Goal: Communication & Community: Answer question/provide support

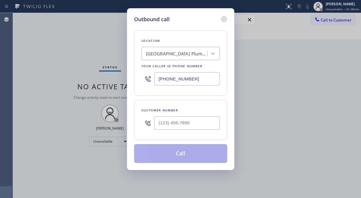
click at [171, 131] on div at bounding box center [188, 122] width 66 height 19
click at [161, 129] on input "(___) ___-____" at bounding box center [188, 122] width 66 height 13
paste input "774) 333-3997"
type input "[PHONE_NUMBER]"
click at [172, 45] on div "Location [GEOGRAPHIC_DATA] Plumbing Your caller id phone number [PHONE_NUMBER]" at bounding box center [180, 62] width 93 height 65
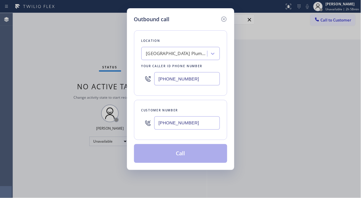
click at [173, 53] on div "[GEOGRAPHIC_DATA] Plumbing" at bounding box center [177, 53] width 62 height 7
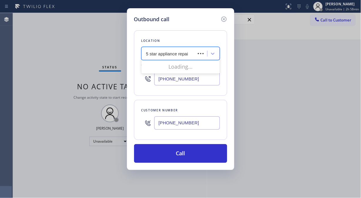
type input "5 star appliance repair"
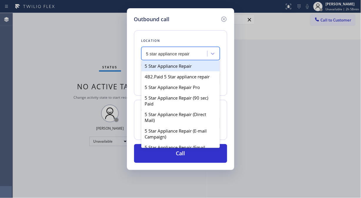
click at [179, 65] on div "5 Star Appliance Repair" at bounding box center [181, 66] width 79 height 11
type input "[PHONE_NUMBER]"
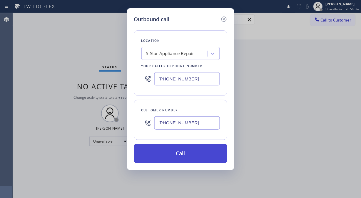
click at [187, 155] on button "Call" at bounding box center [180, 153] width 93 height 19
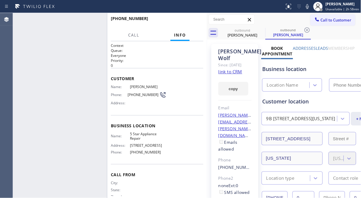
type input "[PHONE_NUMBER]"
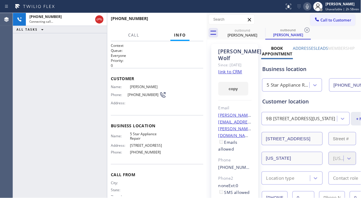
click at [311, 5] on icon at bounding box center [307, 6] width 7 height 7
click at [197, 21] on span "HANG UP" at bounding box center [190, 21] width 18 height 4
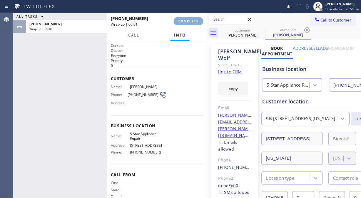
click at [197, 21] on span "COMPLETE" at bounding box center [189, 21] width 20 height 4
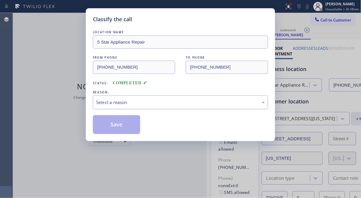
click at [185, 102] on div "Select a reason" at bounding box center [180, 102] width 169 height 7
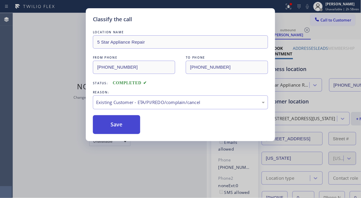
click at [126, 127] on button "Save" at bounding box center [116, 124] width 47 height 19
click at [110, 124] on button "Save" at bounding box center [116, 124] width 47 height 19
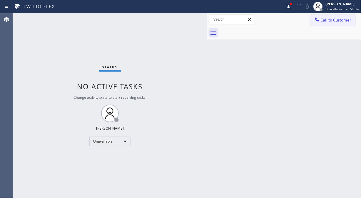
click at [328, 22] on span "Call to Customer" at bounding box center [336, 19] width 31 height 5
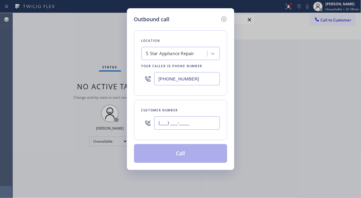
click at [182, 127] on input "(___) ___-____" at bounding box center [188, 122] width 66 height 13
paste input "310) 918-7753"
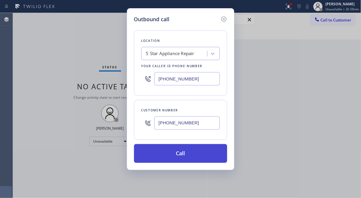
type input "[PHONE_NUMBER]"
click at [203, 157] on button "Call" at bounding box center [180, 153] width 93 height 19
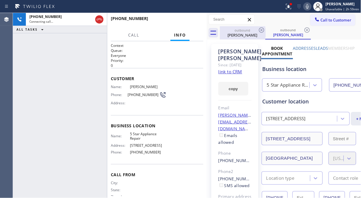
type input "[PHONE_NUMBER]"
click at [263, 29] on icon at bounding box center [261, 29] width 7 height 7
click at [290, 5] on icon at bounding box center [288, 6] width 7 height 7
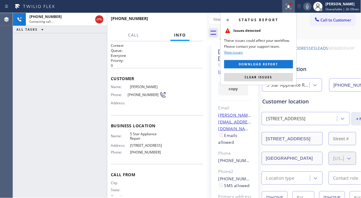
click at [268, 77] on span "Clear issues" at bounding box center [259, 77] width 28 height 4
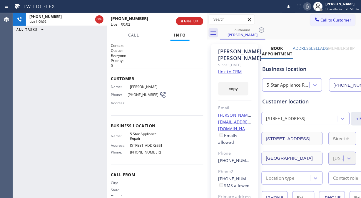
click at [33, 45] on div "[PHONE_NUMBER] Live | 00:02 ALL TASKS ALL TASKS ACTIVE TASKS TASKS IN WRAP UP" at bounding box center [60, 105] width 94 height 185
click at [184, 15] on div "[PHONE_NUMBER] Live | 00:03 HANG UP" at bounding box center [157, 21] width 93 height 15
click at [188, 19] on span "HANG UP" at bounding box center [190, 21] width 18 height 4
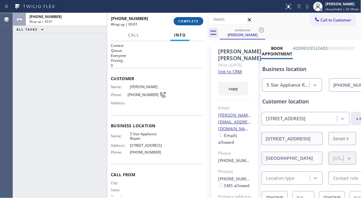
click at [189, 19] on span "COMPLETE" at bounding box center [189, 21] width 20 height 4
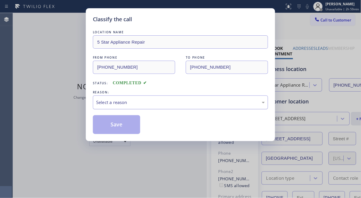
drag, startPoint x: 189, startPoint y: 101, endPoint x: 190, endPoint y: 104, distance: 3.9
click at [189, 101] on div "Select a reason" at bounding box center [180, 102] width 169 height 7
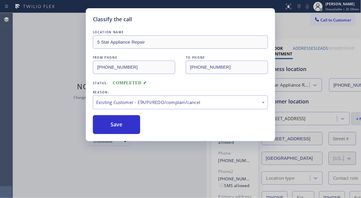
drag, startPoint x: 109, startPoint y: 124, endPoint x: 308, endPoint y: 37, distance: 217.4
click at [110, 124] on button "Save" at bounding box center [116, 124] width 47 height 19
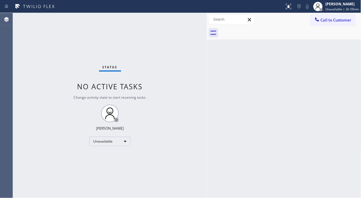
click at [339, 20] on span "Call to Customer" at bounding box center [336, 19] width 31 height 5
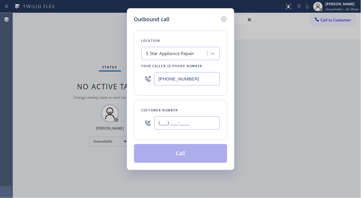
click at [187, 127] on input "(___) ___-____" at bounding box center [188, 122] width 66 height 13
paste input "323) 380-6085"
type input "[PHONE_NUMBER]"
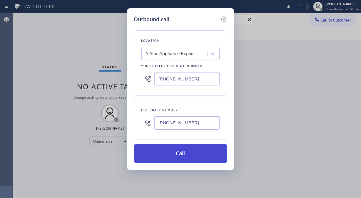
click at [200, 156] on button "Call" at bounding box center [180, 153] width 93 height 19
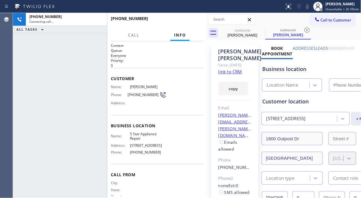
type input "[PHONE_NUMBER]"
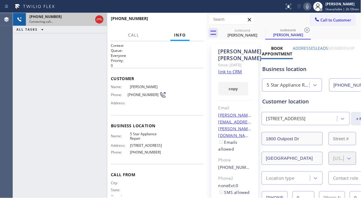
click at [93, 22] on div "[PHONE_NUMBER] Connecting call…" at bounding box center [60, 19] width 68 height 13
click at [97, 21] on icon at bounding box center [99, 19] width 7 height 7
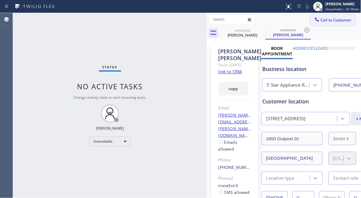
click at [334, 20] on span "Call to Customer" at bounding box center [336, 19] width 31 height 5
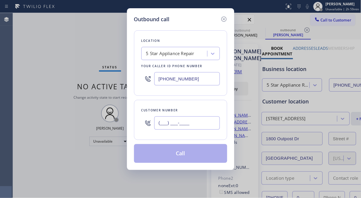
click at [169, 127] on input "(___) ___-____" at bounding box center [188, 122] width 66 height 13
paste input "718) 268-0614"
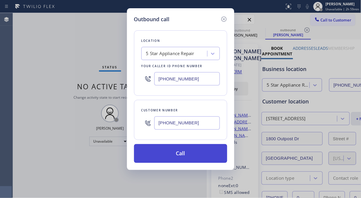
type input "[PHONE_NUMBER]"
click at [197, 157] on button "Call" at bounding box center [180, 153] width 93 height 19
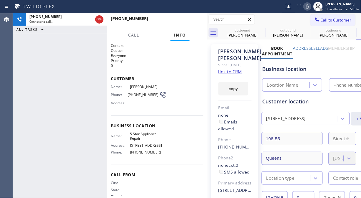
type input "[PHONE_NUMBER]"
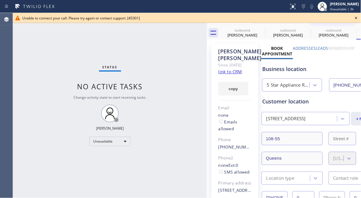
click at [358, 19] on icon at bounding box center [356, 17] width 7 height 7
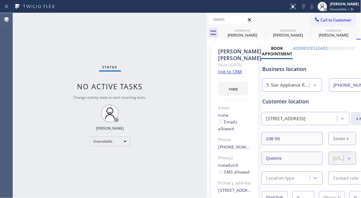
drag, startPoint x: 333, startPoint y: 24, endPoint x: 320, endPoint y: 24, distance: 12.9
click at [332, 24] on button "Call to Customer" at bounding box center [333, 19] width 45 height 11
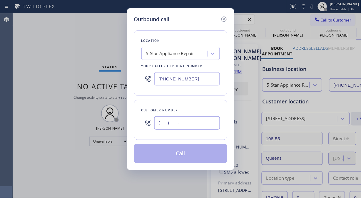
click at [163, 128] on input "(___) ___-____" at bounding box center [188, 122] width 66 height 13
paste input "805) 667-7006"
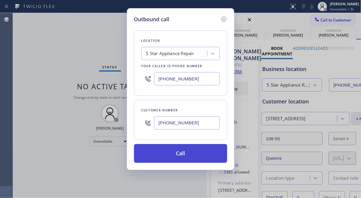
type input "[PHONE_NUMBER]"
click at [183, 153] on button "Call" at bounding box center [180, 153] width 93 height 19
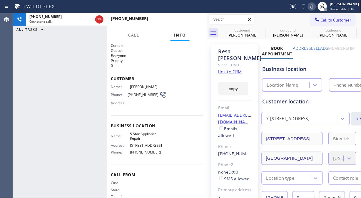
type input "[PHONE_NUMBER]"
click at [191, 21] on span "HANG UP" at bounding box center [190, 21] width 18 height 4
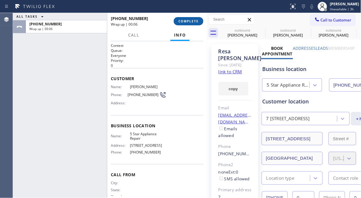
click at [196, 19] on button "COMPLETE" at bounding box center [189, 21] width 30 height 8
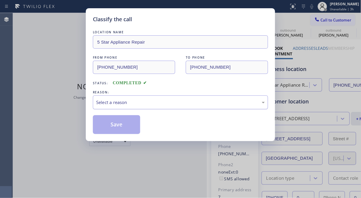
click at [172, 107] on div "Select a reason" at bounding box center [180, 102] width 175 height 14
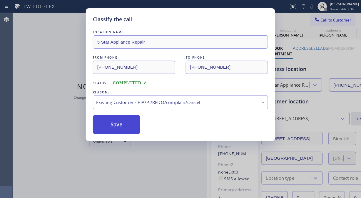
click at [125, 126] on button "Save" at bounding box center [116, 124] width 47 height 19
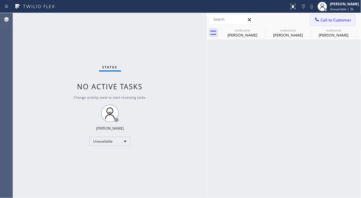
click at [333, 21] on span "Call to Customer" at bounding box center [336, 19] width 31 height 5
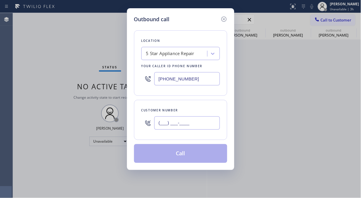
click at [186, 121] on input "(___) ___-____" at bounding box center [188, 122] width 66 height 13
paste input "949) 293-4683"
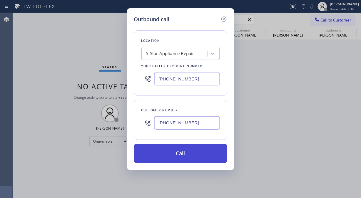
type input "[PHONE_NUMBER]"
click at [181, 158] on button "Call" at bounding box center [180, 153] width 93 height 19
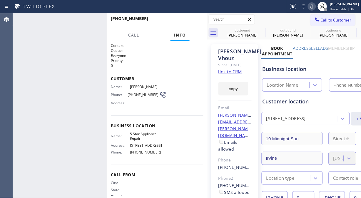
type input "[PHONE_NUMBER]"
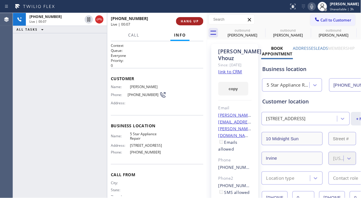
click at [192, 21] on span "HANG UP" at bounding box center [190, 21] width 18 height 4
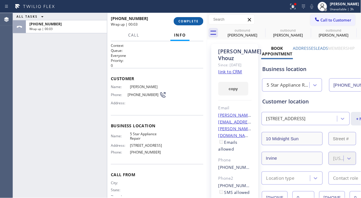
click at [186, 19] on span "COMPLETE" at bounding box center [189, 21] width 20 height 4
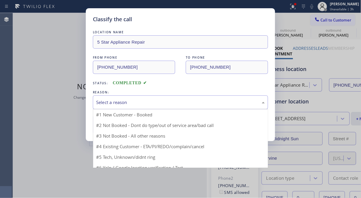
click at [174, 106] on div "Select a reason" at bounding box center [180, 102] width 175 height 14
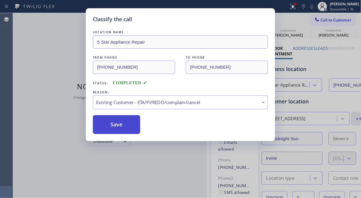
click at [129, 124] on button "Save" at bounding box center [116, 124] width 47 height 19
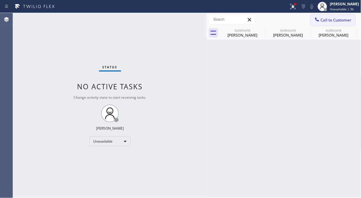
click at [325, 21] on span "Call to Customer" at bounding box center [336, 19] width 31 height 5
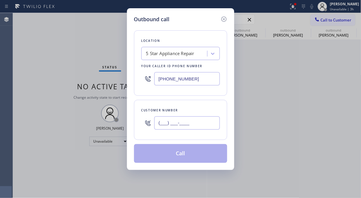
click at [192, 122] on input "(___) ___-____" at bounding box center [188, 122] width 66 height 13
paste input "415) 921-8628"
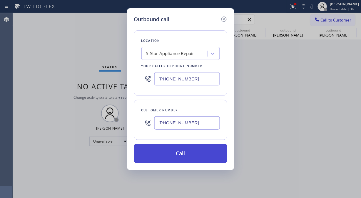
type input "[PHONE_NUMBER]"
click at [186, 158] on button "Call" at bounding box center [180, 153] width 93 height 19
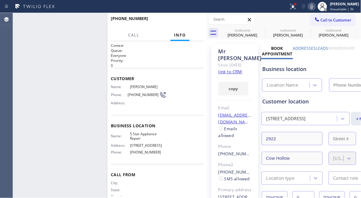
type input "[PHONE_NUMBER]"
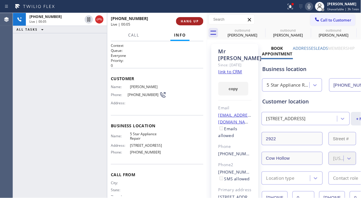
click at [185, 21] on span "HANG UP" at bounding box center [190, 21] width 18 height 4
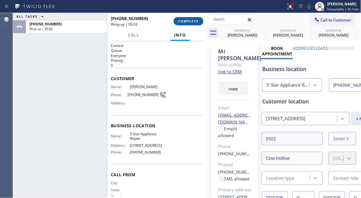
click at [190, 19] on span "COMPLETE" at bounding box center [189, 21] width 20 height 4
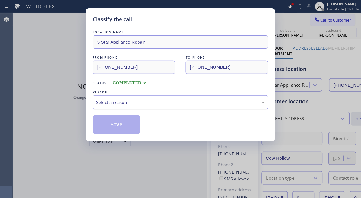
click at [181, 107] on div "Select a reason" at bounding box center [180, 102] width 175 height 14
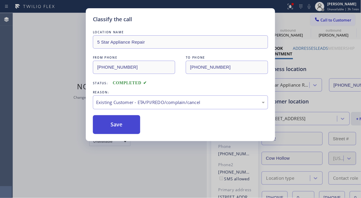
click at [116, 130] on button "Save" at bounding box center [116, 124] width 47 height 19
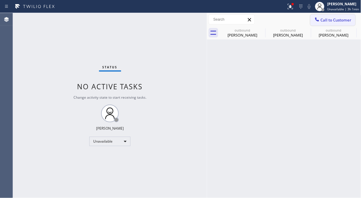
click at [330, 22] on span "Call to Customer" at bounding box center [336, 19] width 31 height 5
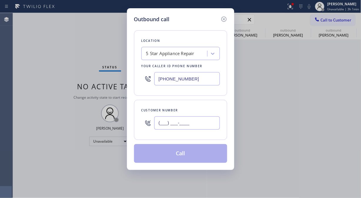
click at [185, 122] on input "(___) ___-____" at bounding box center [188, 122] width 66 height 13
paste input "310) 545-9678"
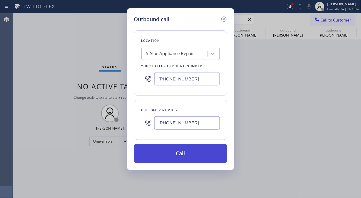
click at [185, 154] on button "Call" at bounding box center [180, 153] width 93 height 19
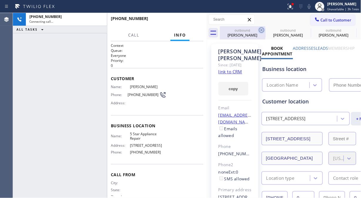
click at [262, 30] on icon at bounding box center [261, 29] width 5 height 5
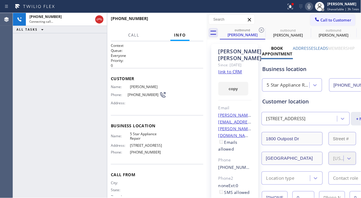
click at [262, 30] on icon at bounding box center [261, 29] width 5 height 5
click at [290, 7] on icon at bounding box center [290, 6] width 7 height 7
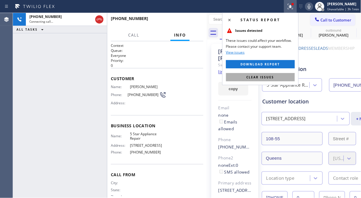
click at [251, 78] on span "Clear issues" at bounding box center [261, 77] width 28 height 4
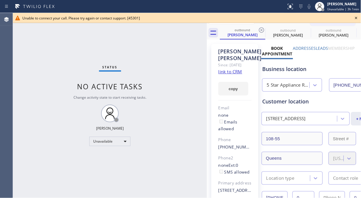
click at [357, 19] on icon at bounding box center [356, 17] width 7 height 7
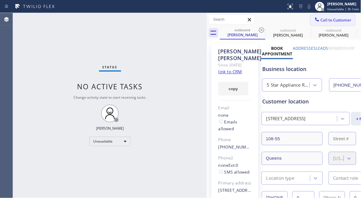
click at [330, 23] on button "Call to Customer" at bounding box center [333, 19] width 45 height 11
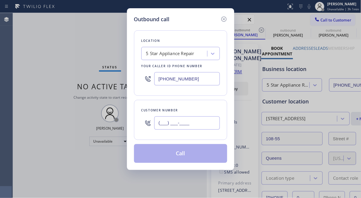
click at [189, 121] on input "(___) ___-____" at bounding box center [188, 122] width 66 height 13
paste input "818) 648-7808"
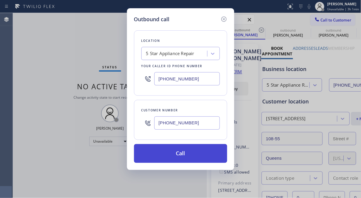
type input "[PHONE_NUMBER]"
click at [188, 157] on button "Call" at bounding box center [180, 153] width 93 height 19
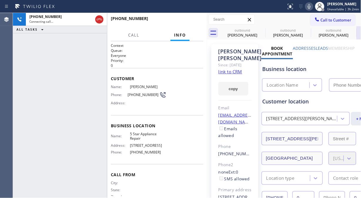
click at [0, 0] on icon at bounding box center [0, 0] width 0 height 0
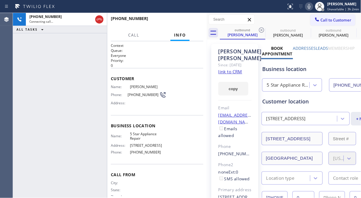
type input "[PHONE_NUMBER]"
click at [262, 30] on icon at bounding box center [261, 29] width 7 height 7
click at [0, 0] on icon at bounding box center [0, 0] width 0 height 0
click at [262, 30] on icon at bounding box center [261, 29] width 7 height 7
click at [313, 9] on icon at bounding box center [309, 6] width 7 height 7
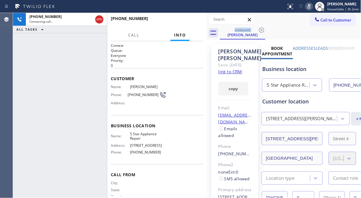
click at [312, 9] on icon at bounding box center [309, 6] width 7 height 7
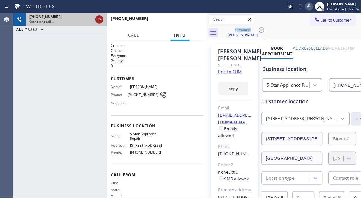
click at [101, 19] on icon at bounding box center [99, 20] width 5 height 2
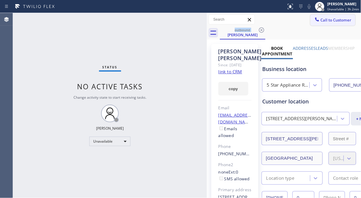
click at [321, 19] on span "Call to Customer" at bounding box center [336, 19] width 31 height 5
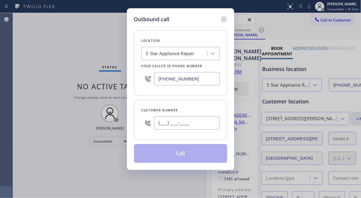
click at [159, 123] on input "(___) ___-____" at bounding box center [188, 122] width 66 height 13
paste input "818) 486-8145"
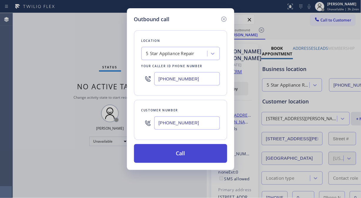
type input "[PHONE_NUMBER]"
click at [200, 155] on button "Call" at bounding box center [180, 153] width 93 height 19
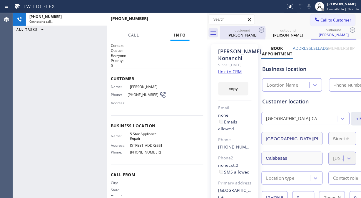
type input "[PHONE_NUMBER]"
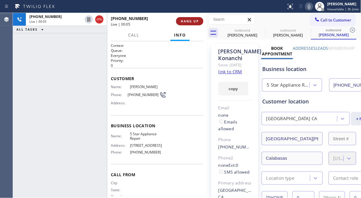
click at [189, 21] on span "HANG UP" at bounding box center [190, 21] width 18 height 4
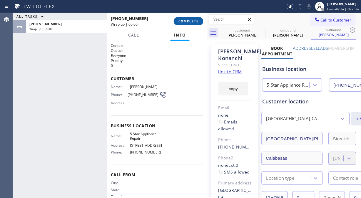
click at [189, 21] on span "COMPLETE" at bounding box center [189, 21] width 20 height 4
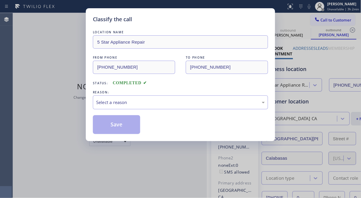
click at [189, 21] on div "Classify the call" at bounding box center [180, 19] width 175 height 8
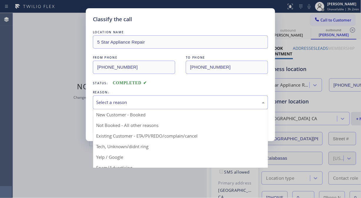
click at [191, 104] on div "Select a reason" at bounding box center [180, 102] width 169 height 7
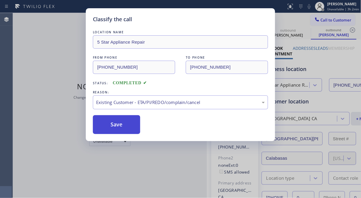
click at [129, 127] on button "Save" at bounding box center [116, 124] width 47 height 19
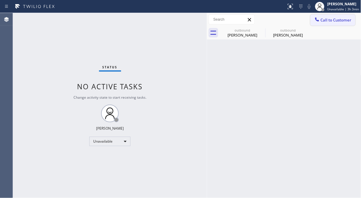
click at [330, 21] on span "Call to Customer" at bounding box center [336, 19] width 31 height 5
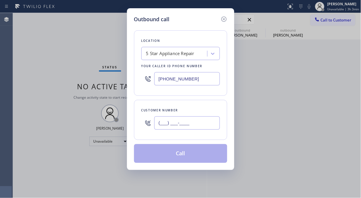
click at [197, 125] on input "(___) ___-____" at bounding box center [188, 122] width 66 height 13
paste input "650) 401-3230"
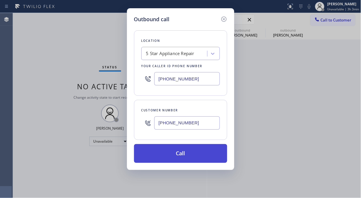
type input "[PHONE_NUMBER]"
click at [182, 154] on button "Call" at bounding box center [180, 153] width 93 height 19
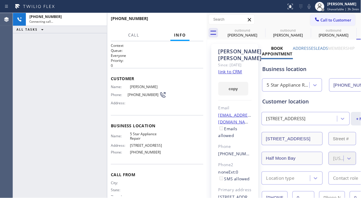
type input "[PHONE_NUMBER]"
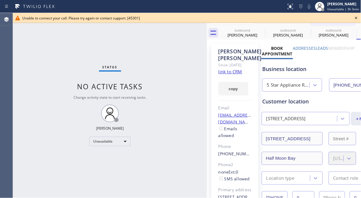
click at [357, 18] on icon at bounding box center [356, 17] width 7 height 7
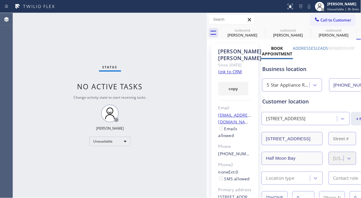
drag, startPoint x: 330, startPoint y: 19, endPoint x: 264, endPoint y: 54, distance: 74.6
click at [330, 19] on span "Call to Customer" at bounding box center [336, 19] width 31 height 5
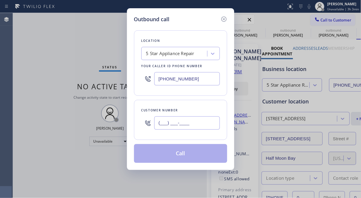
click at [177, 121] on input "(___) ___-____" at bounding box center [188, 122] width 66 height 13
paste input "703) 307-1181"
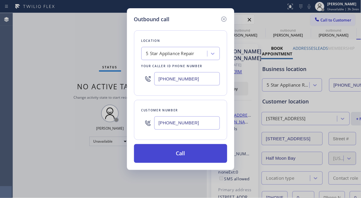
type input "[PHONE_NUMBER]"
click at [191, 154] on button "Call" at bounding box center [180, 153] width 93 height 19
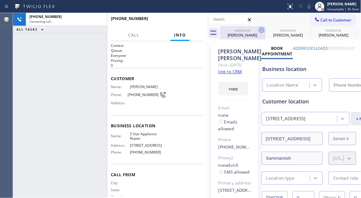
click at [261, 31] on icon at bounding box center [261, 29] width 7 height 7
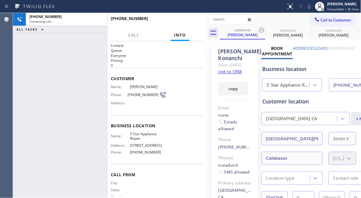
click at [261, 31] on icon at bounding box center [261, 29] width 7 height 7
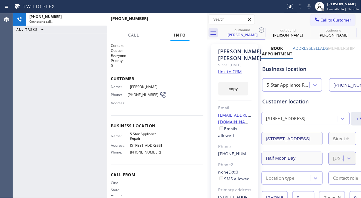
click at [261, 31] on icon at bounding box center [261, 29] width 7 height 7
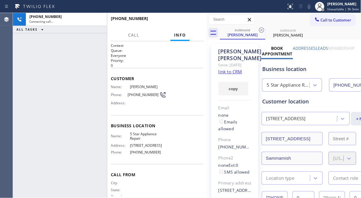
click at [261, 31] on icon at bounding box center [261, 29] width 7 height 7
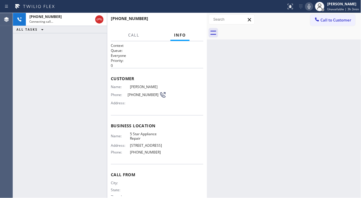
click at [65, 19] on div "[PHONE_NUMBER]" at bounding box center [61, 16] width 64 height 5
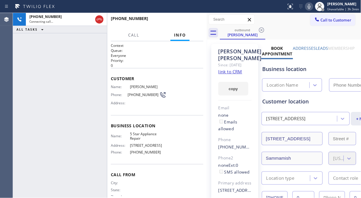
click at [310, 5] on icon at bounding box center [309, 6] width 7 height 7
type input "[PHONE_NUMBER]"
click at [185, 20] on span "HANG UP" at bounding box center [190, 21] width 18 height 4
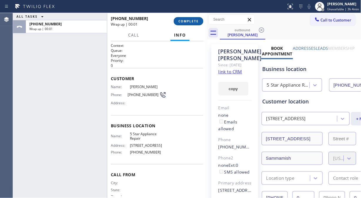
click at [185, 20] on span "COMPLETE" at bounding box center [189, 21] width 20 height 4
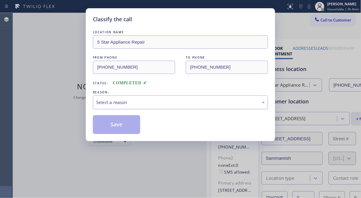
click at [185, 104] on div "Select a reason" at bounding box center [180, 102] width 169 height 7
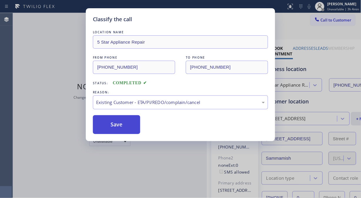
click at [120, 130] on button "Save" at bounding box center [116, 124] width 47 height 19
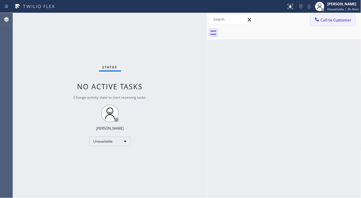
click at [331, 22] on span "Call to Customer" at bounding box center [336, 19] width 31 height 5
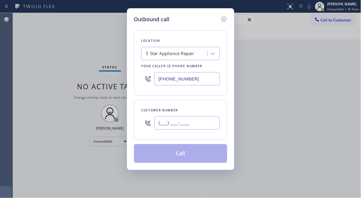
click at [192, 120] on input "(___) ___-____" at bounding box center [188, 122] width 66 height 13
paste input "312) 218-4484"
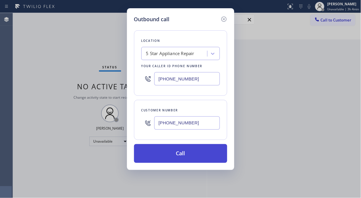
type input "[PHONE_NUMBER]"
click at [184, 154] on button "Call" at bounding box center [180, 153] width 93 height 19
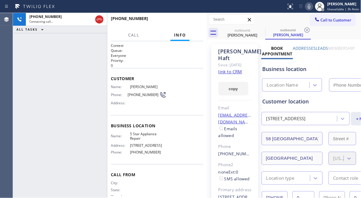
type input "[PHONE_NUMBER]"
click at [191, 21] on span "HANG UP" at bounding box center [190, 21] width 18 height 4
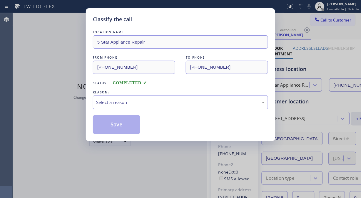
click at [191, 21] on div "Classify the call" at bounding box center [180, 19] width 175 height 8
click at [184, 101] on div "Select a reason" at bounding box center [180, 102] width 169 height 7
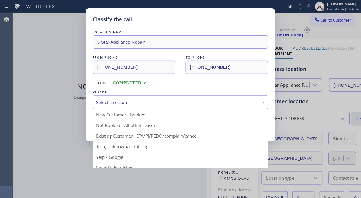
drag, startPoint x: 175, startPoint y: 134, endPoint x: 144, endPoint y: 132, distance: 31.9
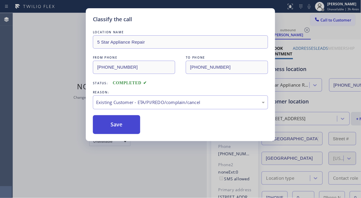
click at [125, 129] on button "Save" at bounding box center [116, 124] width 47 height 19
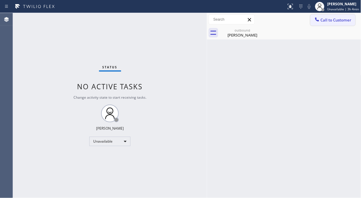
click at [326, 22] on span "Call to Customer" at bounding box center [336, 19] width 31 height 5
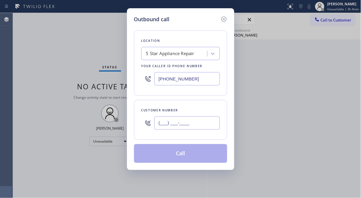
click at [200, 120] on input "(___) ___-____" at bounding box center [188, 122] width 66 height 13
paste input "312) 218-4484"
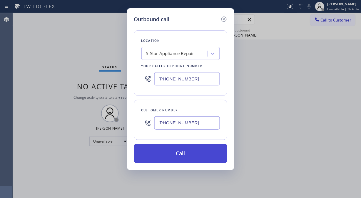
type input "[PHONE_NUMBER]"
click at [192, 155] on button "Call" at bounding box center [180, 153] width 93 height 19
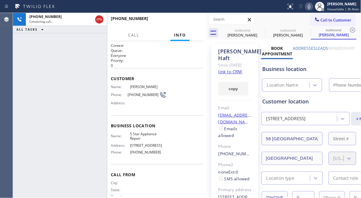
type input "[PHONE_NUMBER]"
click at [189, 17] on button "HANG UP" at bounding box center [189, 21] width 27 height 8
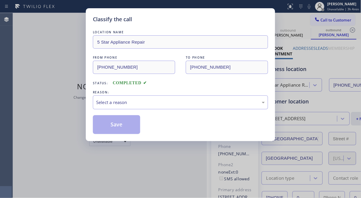
click at [189, 17] on div "Classify the call" at bounding box center [180, 19] width 175 height 8
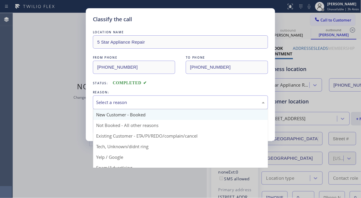
drag, startPoint x: 177, startPoint y: 109, endPoint x: 177, endPoint y: 112, distance: 3.5
click at [177, 108] on div "Select a reason" at bounding box center [180, 102] width 175 height 14
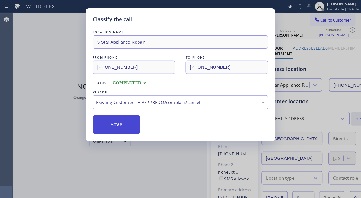
click at [121, 128] on button "Save" at bounding box center [116, 124] width 47 height 19
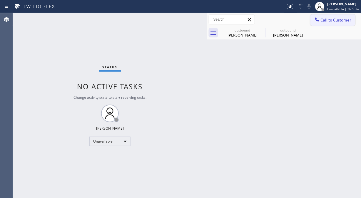
click at [319, 24] on button "Call to Customer" at bounding box center [333, 19] width 45 height 11
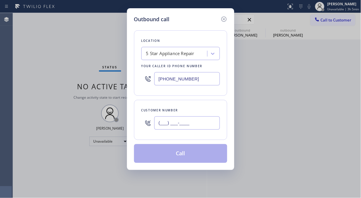
click at [175, 117] on input "(___) ___-____" at bounding box center [188, 122] width 66 height 13
paste input "310) 463-3707"
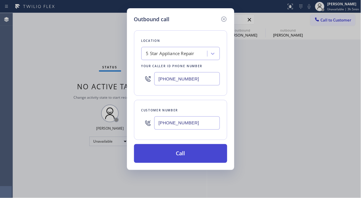
type input "[PHONE_NUMBER]"
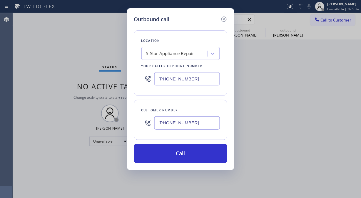
drag, startPoint x: 184, startPoint y: 155, endPoint x: 220, endPoint y: 5, distance: 153.6
click at [185, 155] on button "Call" at bounding box center [180, 153] width 93 height 19
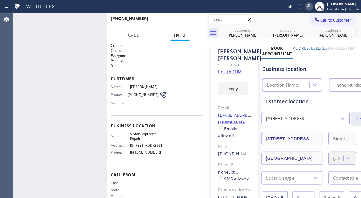
type input "[PHONE_NUMBER]"
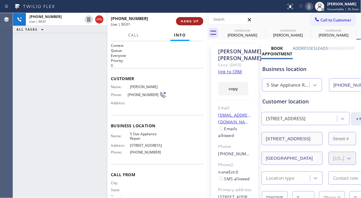
click at [99, 18] on icon at bounding box center [99, 19] width 7 height 7
click at [192, 22] on span "HANG UP" at bounding box center [190, 21] width 18 height 4
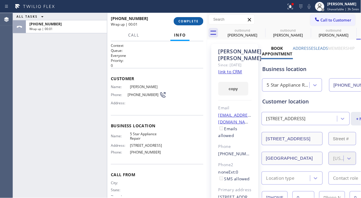
click at [192, 22] on span "COMPLETE" at bounding box center [189, 21] width 20 height 4
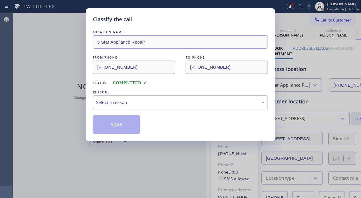
click at [184, 101] on div "Select a reason" at bounding box center [180, 102] width 169 height 7
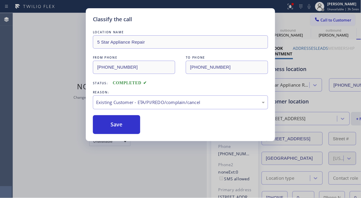
click at [122, 124] on button "Save" at bounding box center [116, 124] width 47 height 19
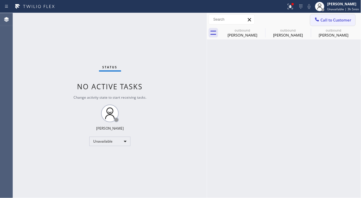
click at [332, 20] on span "Call to Customer" at bounding box center [336, 19] width 31 height 5
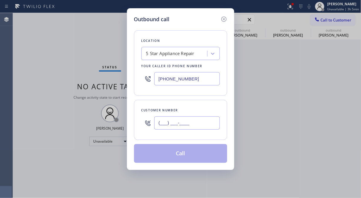
click at [197, 122] on input "(___) ___-____" at bounding box center [188, 122] width 66 height 13
paste input "949) 351-0905"
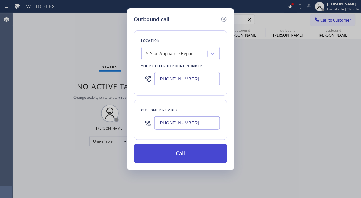
type input "[PHONE_NUMBER]"
click at [192, 154] on button "Call" at bounding box center [180, 153] width 93 height 19
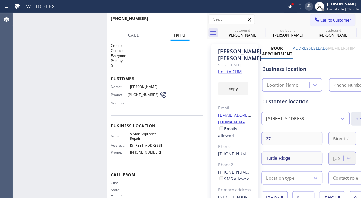
type input "[PHONE_NUMBER]"
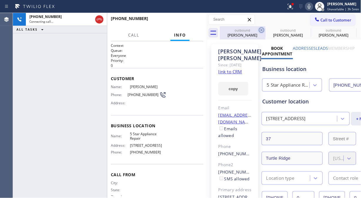
click at [259, 30] on icon at bounding box center [261, 29] width 5 height 5
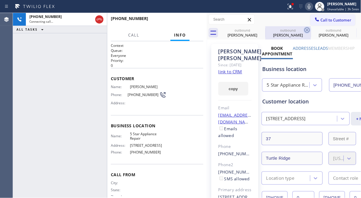
click at [304, 30] on icon at bounding box center [307, 29] width 7 height 7
click at [0, 0] on icon at bounding box center [0, 0] width 0 height 0
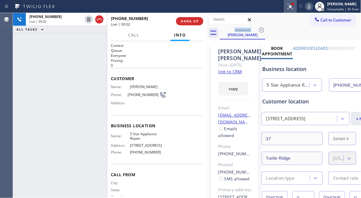
click at [289, 9] on icon at bounding box center [290, 6] width 7 height 7
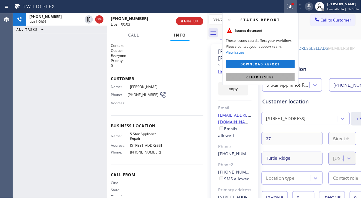
click at [237, 75] on button "Clear issues" at bounding box center [260, 77] width 69 height 8
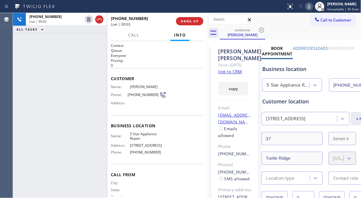
click at [195, 27] on div "[PHONE_NUMBER] Live | 00:03 HANG UP" at bounding box center [157, 21] width 93 height 15
click at [189, 23] on span "HANG UP" at bounding box center [190, 21] width 18 height 4
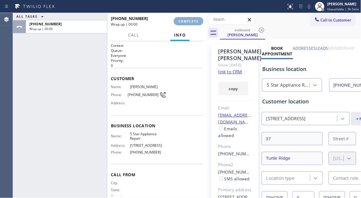
click at [189, 22] on span "COMPLETE" at bounding box center [189, 21] width 20 height 4
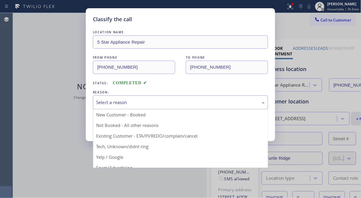
click at [155, 107] on div "Select a reason" at bounding box center [180, 102] width 175 height 14
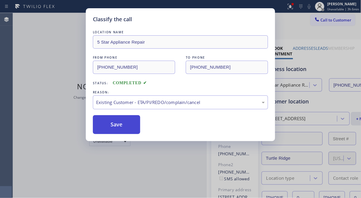
click at [119, 118] on button "Save" at bounding box center [116, 124] width 47 height 19
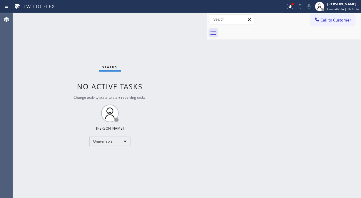
click at [321, 29] on div at bounding box center [291, 32] width 142 height 13
click at [327, 16] on button "Call to Customer" at bounding box center [333, 19] width 45 height 11
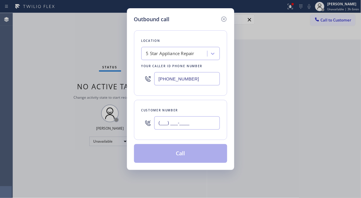
click at [188, 128] on input "(___) ___-____" at bounding box center [188, 122] width 66 height 13
paste input "917) 825-9824"
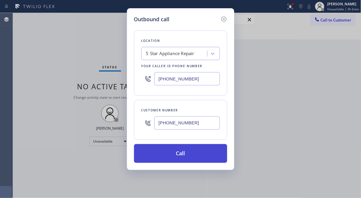
type input "[PHONE_NUMBER]"
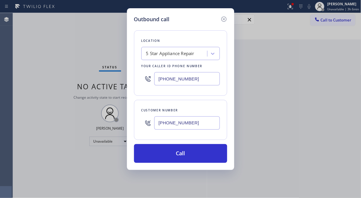
drag, startPoint x: 188, startPoint y: 149, endPoint x: 242, endPoint y: 60, distance: 104.2
click at [192, 149] on button "Call" at bounding box center [180, 153] width 93 height 19
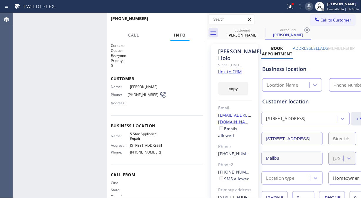
type input "[PHONE_NUMBER]"
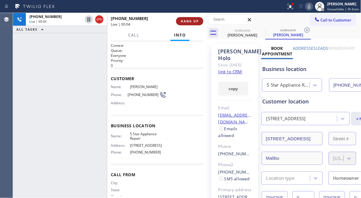
click at [182, 19] on span "HANG UP" at bounding box center [190, 21] width 18 height 4
click at [182, 21] on span "HANG UP" at bounding box center [190, 21] width 18 height 4
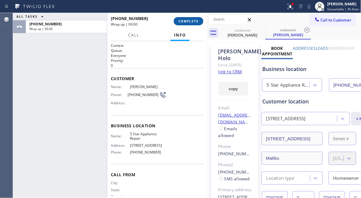
click at [182, 21] on span "COMPLETE" at bounding box center [189, 21] width 20 height 4
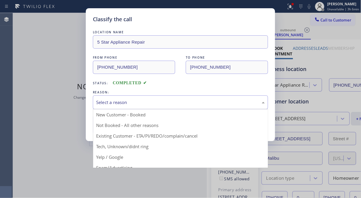
click at [175, 104] on div "Select a reason" at bounding box center [180, 102] width 169 height 7
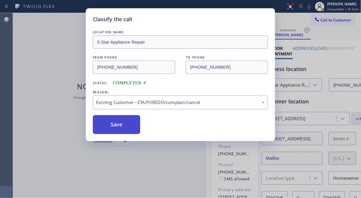
click at [121, 131] on button "Save" at bounding box center [116, 124] width 47 height 19
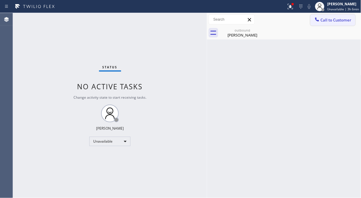
click at [327, 19] on span "Call to Customer" at bounding box center [336, 19] width 31 height 5
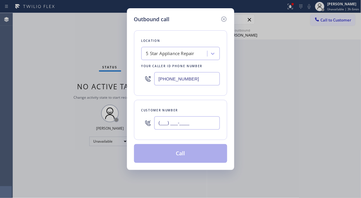
click at [192, 122] on input "(___) ___-____" at bounding box center [188, 122] width 66 height 13
paste input "408) 859-3584"
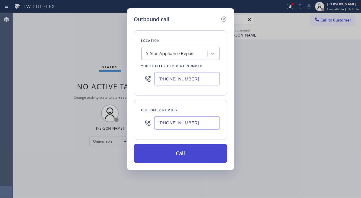
type input "[PHONE_NUMBER]"
click at [198, 157] on button "Call" at bounding box center [180, 153] width 93 height 19
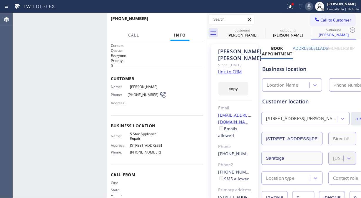
type input "[PHONE_NUMBER]"
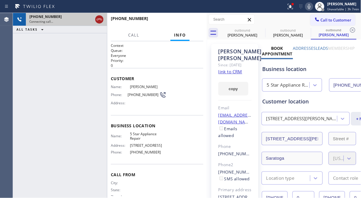
click at [101, 20] on icon at bounding box center [99, 19] width 7 height 7
click at [321, 21] on span "Call to Customer" at bounding box center [336, 19] width 31 height 5
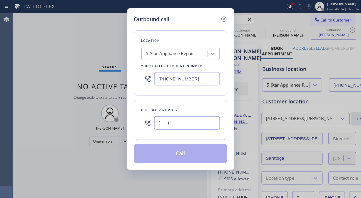
click at [162, 122] on input "(___) ___-____" at bounding box center [188, 122] width 66 height 13
paste input "858) 735-6745"
type input "[PHONE_NUMBER]"
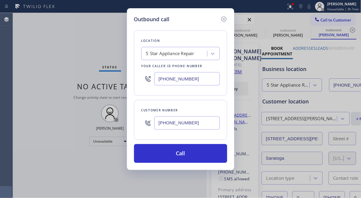
drag, startPoint x: 187, startPoint y: 155, endPoint x: 255, endPoint y: 41, distance: 132.7
click at [187, 155] on button "Call" at bounding box center [180, 153] width 93 height 19
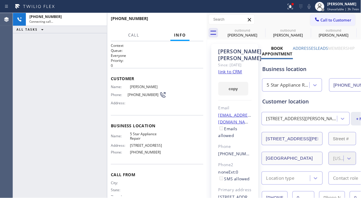
type input "[PHONE_NUMBER]"
click at [186, 19] on span "HANG UP" at bounding box center [190, 21] width 18 height 4
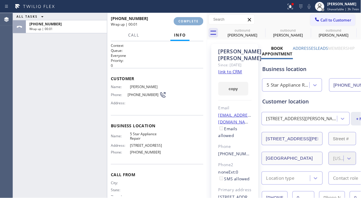
click at [186, 19] on span "COMPLETE" at bounding box center [189, 21] width 20 height 4
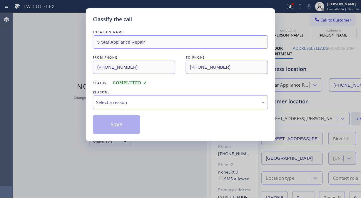
click at [178, 105] on div "Select a reason" at bounding box center [180, 102] width 169 height 7
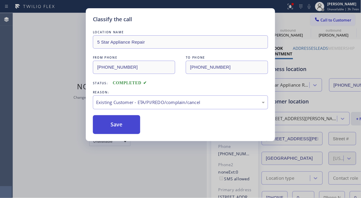
click at [136, 127] on button "Save" at bounding box center [116, 124] width 47 height 19
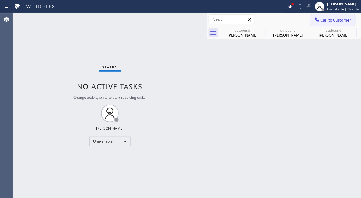
click at [320, 21] on icon at bounding box center [318, 19] width 6 height 6
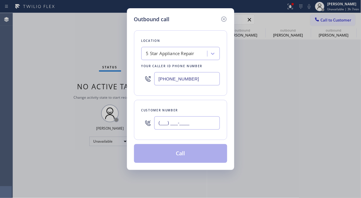
click at [175, 121] on input "(___) ___-____" at bounding box center [188, 122] width 66 height 13
paste input "206) 324-7918"
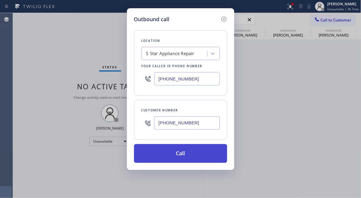
type input "[PHONE_NUMBER]"
click at [188, 148] on button "Call" at bounding box center [180, 153] width 93 height 19
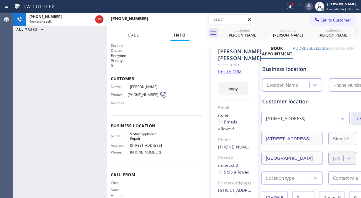
type input "[PHONE_NUMBER]"
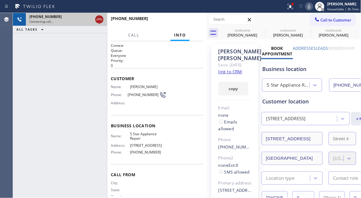
click at [100, 20] on icon at bounding box center [99, 19] width 7 height 7
click at [331, 25] on button "Call to Customer" at bounding box center [333, 19] width 45 height 11
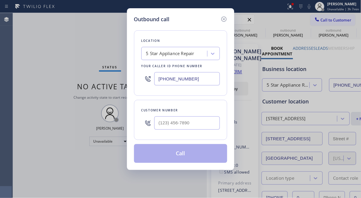
click at [199, 127] on input "text" at bounding box center [188, 122] width 66 height 13
paste input "206) 324-7918"
click at [179, 125] on input "[PHONE_NUMBER]" at bounding box center [188, 122] width 66 height 13
type input "[PHONE_NUMBER]"
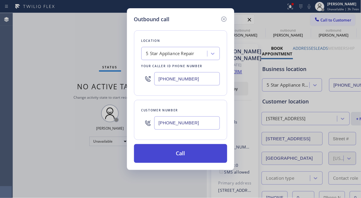
click at [197, 149] on button "Call" at bounding box center [180, 153] width 93 height 19
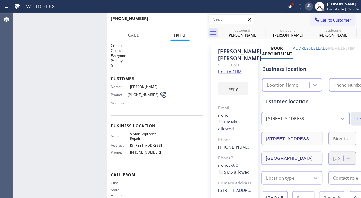
type input "[PHONE_NUMBER]"
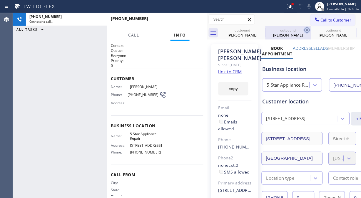
click at [0, 0] on icon at bounding box center [0, 0] width 0 height 0
click at [304, 30] on icon at bounding box center [307, 29] width 7 height 7
click at [0, 0] on icon at bounding box center [0, 0] width 0 height 0
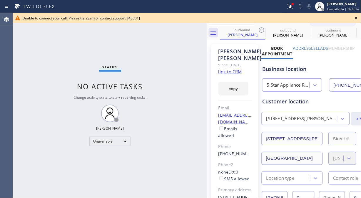
click at [358, 18] on icon at bounding box center [356, 17] width 7 height 7
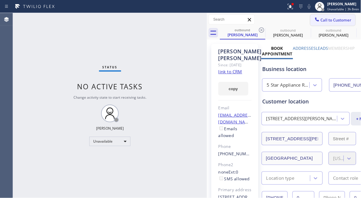
click at [338, 24] on button "Call to Customer" at bounding box center [333, 19] width 45 height 11
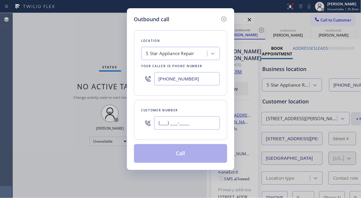
click at [199, 120] on input "(___) ___-____" at bounding box center [188, 122] width 66 height 13
paste input "949) 244-5522"
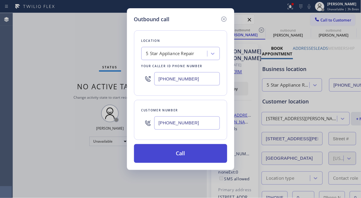
type input "[PHONE_NUMBER]"
click at [204, 158] on button "Call" at bounding box center [180, 153] width 93 height 19
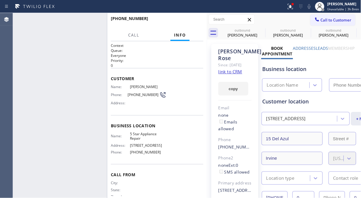
type input "[PHONE_NUMBER]"
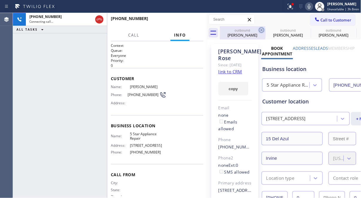
click at [258, 27] on icon at bounding box center [261, 29] width 7 height 7
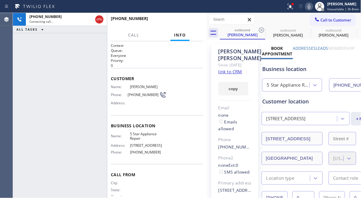
click at [258, 27] on icon at bounding box center [261, 29] width 7 height 7
click at [193, 18] on button "HANG UP" at bounding box center [189, 21] width 27 height 8
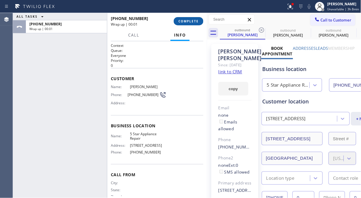
click at [193, 18] on button "COMPLETE" at bounding box center [189, 21] width 30 height 8
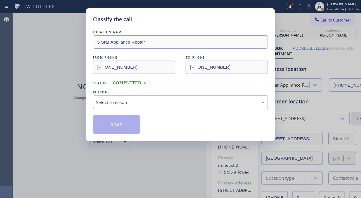
click at [193, 18] on div "Classify the call" at bounding box center [180, 19] width 175 height 8
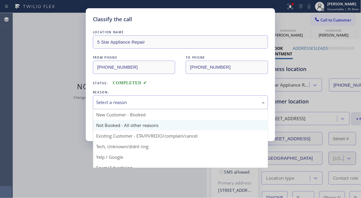
drag, startPoint x: 160, startPoint y: 102, endPoint x: 161, endPoint y: 125, distance: 22.7
click at [160, 103] on div "Select a reason" at bounding box center [180, 102] width 169 height 7
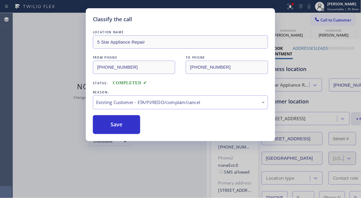
click at [120, 124] on button "Save" at bounding box center [116, 124] width 47 height 19
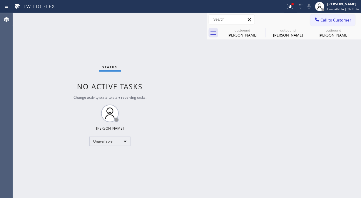
click at [329, 19] on span "Call to Customer" at bounding box center [336, 19] width 31 height 5
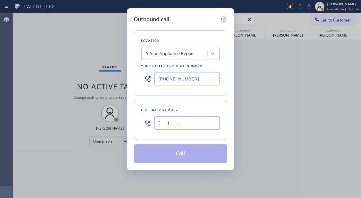
click at [172, 123] on input "(___) ___-____" at bounding box center [188, 122] width 66 height 13
paste input "248) 318-5047"
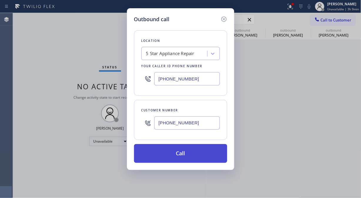
type input "[PHONE_NUMBER]"
click at [185, 153] on button "Call" at bounding box center [180, 153] width 93 height 19
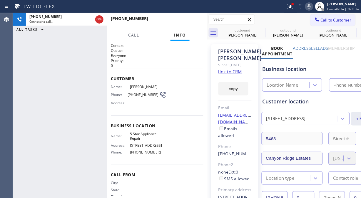
type input "[PHONE_NUMBER]"
click at [189, 21] on span "HANG UP" at bounding box center [190, 21] width 18 height 4
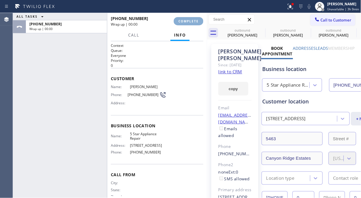
click at [189, 22] on span "COMPLETE" at bounding box center [189, 21] width 20 height 4
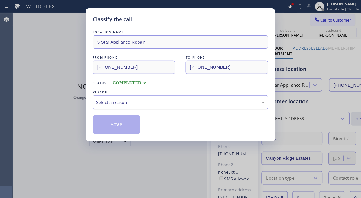
click at [181, 107] on div "Select a reason" at bounding box center [180, 102] width 175 height 14
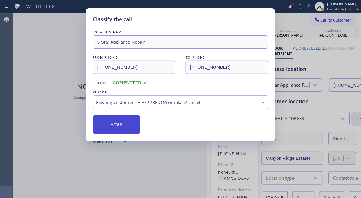
click at [127, 128] on button "Save" at bounding box center [116, 124] width 47 height 19
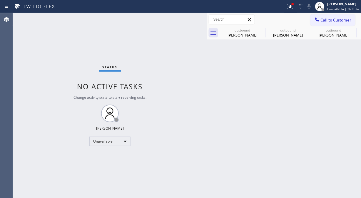
click at [319, 21] on icon at bounding box center [317, 19] width 4 height 4
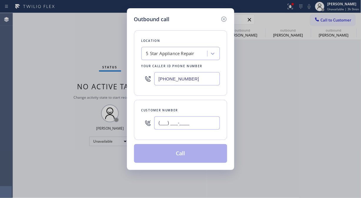
click at [195, 118] on input "(___) ___-____" at bounding box center [188, 122] width 66 height 13
paste input "626) 384-9455"
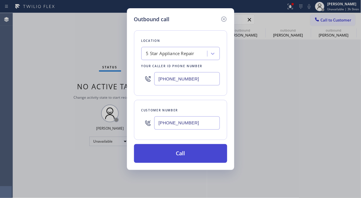
type input "[PHONE_NUMBER]"
click at [188, 153] on button "Call" at bounding box center [180, 153] width 93 height 19
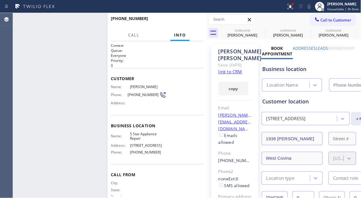
type input "[PHONE_NUMBER]"
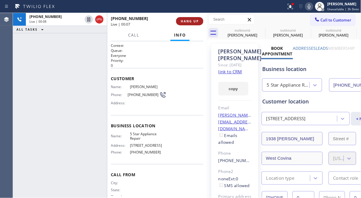
click at [197, 22] on span "HANG UP" at bounding box center [190, 21] width 18 height 4
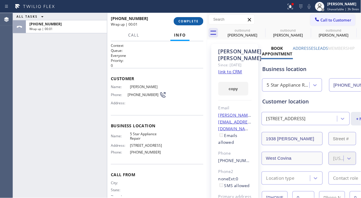
click at [197, 22] on span "COMPLETE" at bounding box center [189, 21] width 20 height 4
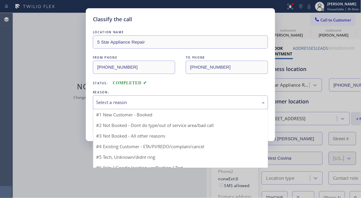
click at [175, 102] on div "Select a reason" at bounding box center [180, 102] width 169 height 7
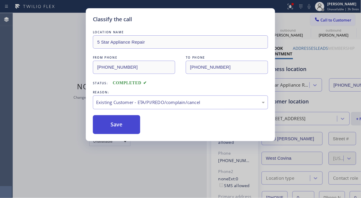
click at [120, 127] on button "Save" at bounding box center [116, 124] width 47 height 19
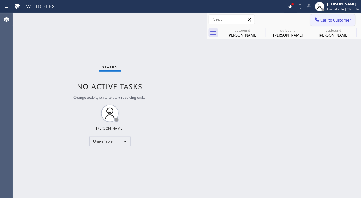
click at [314, 18] on div at bounding box center [317, 19] width 7 height 7
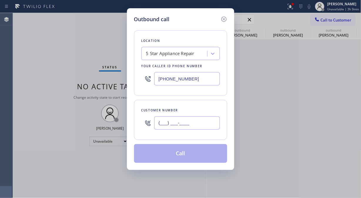
click at [167, 122] on input "(___) ___-____" at bounding box center [188, 122] width 66 height 13
paste input "206) 953-4789"
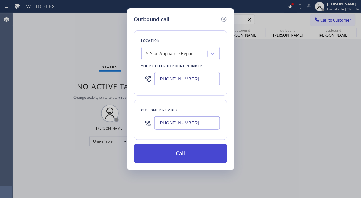
type input "[PHONE_NUMBER]"
drag, startPoint x: 182, startPoint y: 160, endPoint x: 184, endPoint y: 157, distance: 3.8
click at [182, 160] on button "Call" at bounding box center [180, 153] width 93 height 19
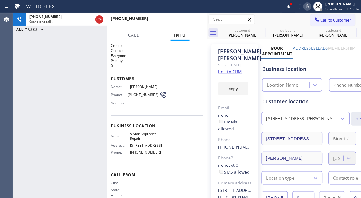
type input "[PHONE_NUMBER]"
click at [193, 21] on span "HANG UP" at bounding box center [190, 21] width 18 height 4
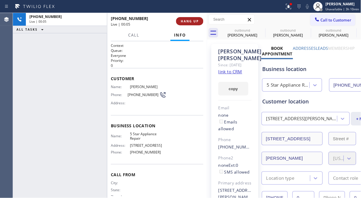
click at [193, 21] on span "HANG UP" at bounding box center [190, 21] width 18 height 4
click at [193, 21] on span "COMPLETE" at bounding box center [189, 21] width 20 height 4
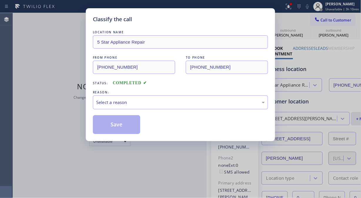
click at [193, 21] on div "Classify the call" at bounding box center [180, 19] width 175 height 8
click at [176, 108] on div "Select a reason" at bounding box center [180, 102] width 175 height 14
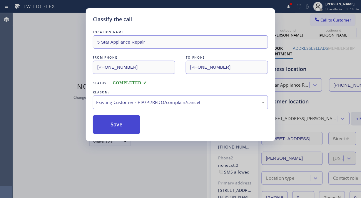
click at [131, 131] on button "Save" at bounding box center [116, 124] width 47 height 19
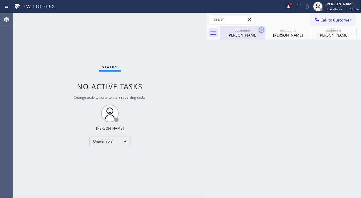
click at [264, 30] on icon at bounding box center [261, 29] width 5 height 5
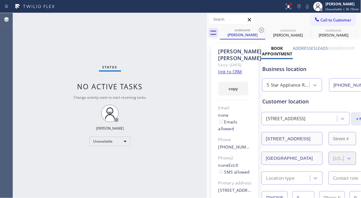
click at [264, 30] on icon at bounding box center [261, 29] width 5 height 5
click at [0, 0] on icon at bounding box center [0, 0] width 0 height 0
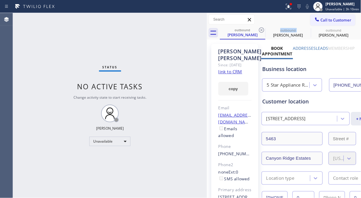
click at [264, 30] on icon at bounding box center [261, 29] width 5 height 5
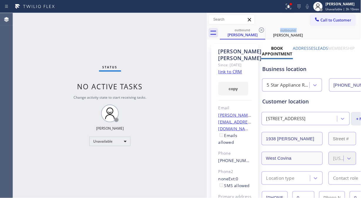
click at [264, 30] on icon at bounding box center [261, 29] width 5 height 5
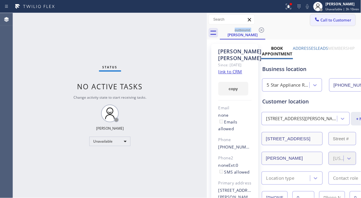
click at [322, 18] on span "Call to Customer" at bounding box center [336, 19] width 31 height 5
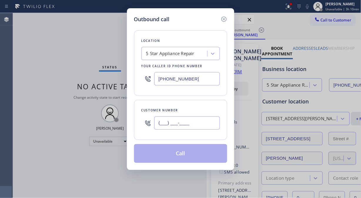
click at [202, 124] on input "(___) ___-____" at bounding box center [188, 122] width 66 height 13
paste input "714) 615-1760"
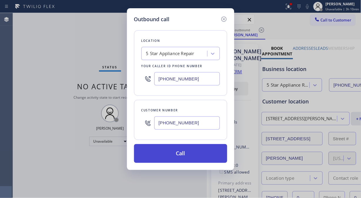
type input "[PHONE_NUMBER]"
click at [196, 157] on button "Call" at bounding box center [180, 153] width 93 height 19
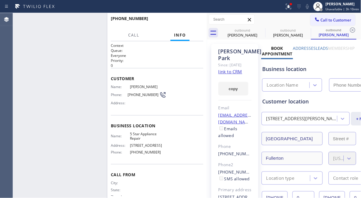
type input "[PHONE_NUMBER]"
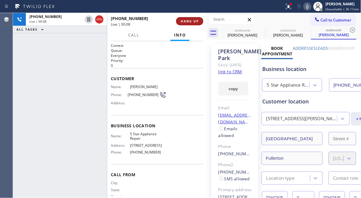
click at [180, 19] on button "HANG UP" at bounding box center [189, 21] width 27 height 8
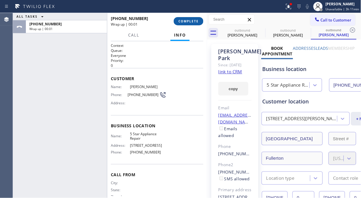
click at [181, 21] on span "COMPLETE" at bounding box center [189, 21] width 20 height 4
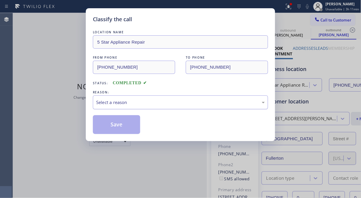
click at [179, 99] on div "Select a reason" at bounding box center [180, 102] width 169 height 7
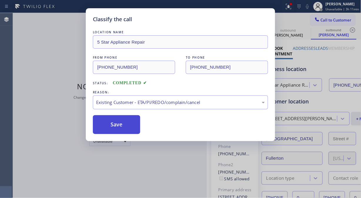
click at [124, 128] on button "Save" at bounding box center [116, 124] width 47 height 19
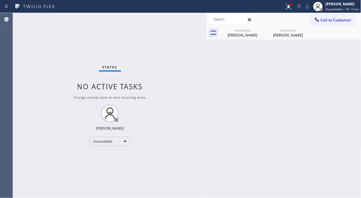
click at [328, 19] on span "Call to Customer" at bounding box center [336, 19] width 31 height 5
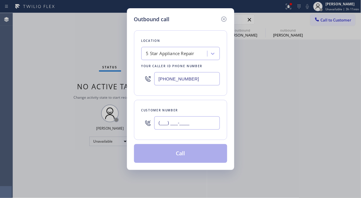
click at [185, 125] on input "(___) ___-____" at bounding box center [188, 122] width 66 height 13
paste input "909) 260-5062"
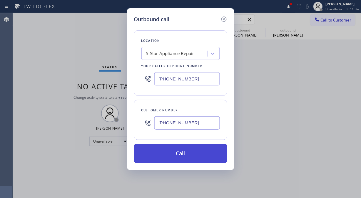
type input "[PHONE_NUMBER]"
click at [197, 154] on button "Call" at bounding box center [180, 153] width 93 height 19
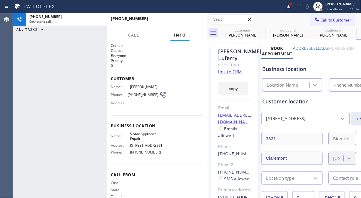
type input "[PHONE_NUMBER]"
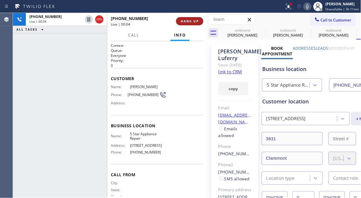
click at [185, 24] on button "HANG UP" at bounding box center [189, 21] width 27 height 8
click at [187, 23] on span "HANG UP" at bounding box center [190, 21] width 18 height 4
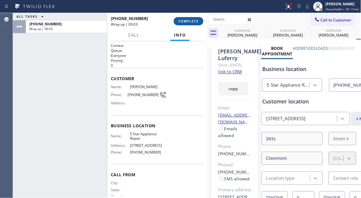
click at [191, 19] on span "COMPLETE" at bounding box center [189, 21] width 20 height 4
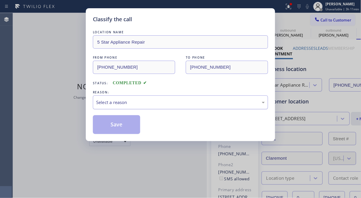
click at [179, 103] on div "Select a reason" at bounding box center [180, 102] width 169 height 7
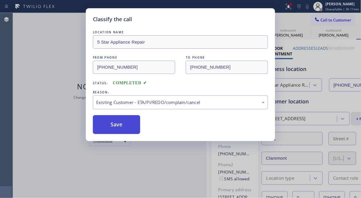
drag, startPoint x: 168, startPoint y: 133, endPoint x: 130, endPoint y: 129, distance: 37.9
click at [126, 127] on button "Save" at bounding box center [116, 124] width 47 height 19
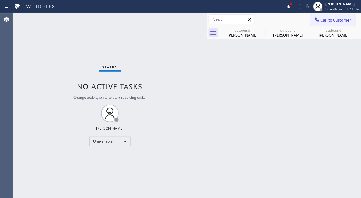
click at [330, 20] on span "Call to Customer" at bounding box center [336, 19] width 31 height 5
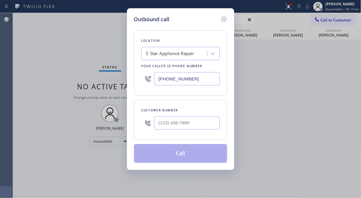
drag, startPoint x: 220, startPoint y: 120, endPoint x: 216, endPoint y: 123, distance: 4.8
click at [219, 120] on div "Customer number" at bounding box center [180, 120] width 93 height 40
click at [202, 124] on input "(___) ___-____" at bounding box center [188, 122] width 66 height 13
paste input "612) 490-5046"
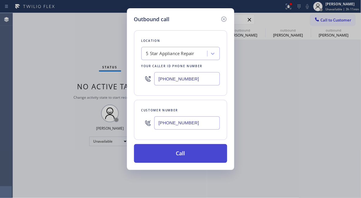
type input "[PHONE_NUMBER]"
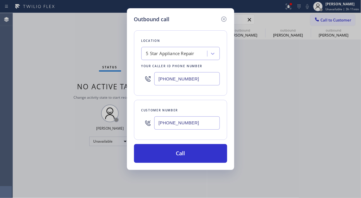
drag, startPoint x: 208, startPoint y: 158, endPoint x: 256, endPoint y: 57, distance: 112.2
click at [208, 159] on button "Call" at bounding box center [180, 153] width 93 height 19
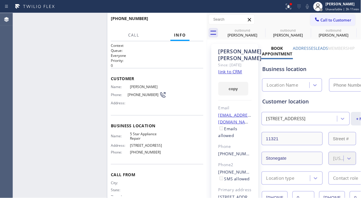
type input "[PHONE_NUMBER]"
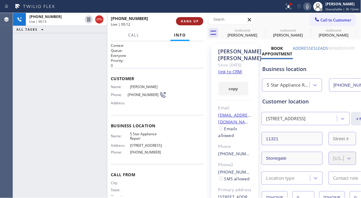
drag, startPoint x: 185, startPoint y: 17, endPoint x: 187, endPoint y: 21, distance: 3.8
click at [186, 18] on button "HANG UP" at bounding box center [189, 21] width 27 height 8
click at [186, 19] on span "HANG UP" at bounding box center [190, 21] width 18 height 4
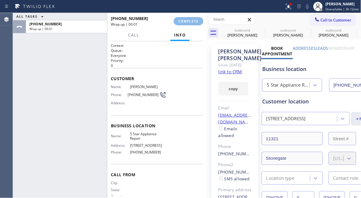
click at [188, 26] on div "[PHONE_NUMBER] Wrap up | 00:01 COMPLETE" at bounding box center [157, 21] width 93 height 15
click at [176, 105] on div "Name: [PERSON_NAME] Phone: [PHONE_NUMBER] Address:" at bounding box center [157, 95] width 93 height 23
click at [196, 18] on button "COMPLETE" at bounding box center [189, 21] width 30 height 8
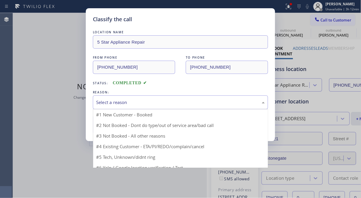
click at [175, 104] on div "Select a reason" at bounding box center [180, 102] width 169 height 7
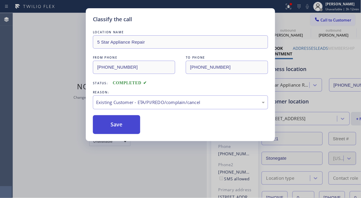
click at [117, 129] on button "Save" at bounding box center [116, 124] width 47 height 19
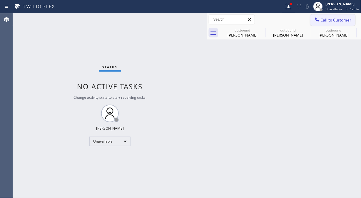
click at [333, 22] on span "Call to Customer" at bounding box center [336, 19] width 31 height 5
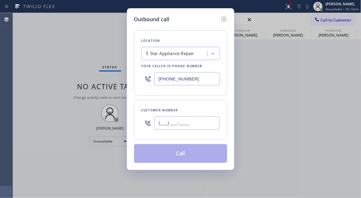
click at [200, 126] on input "(___) ___-____" at bounding box center [188, 122] width 66 height 13
paste input "818) 324-2807"
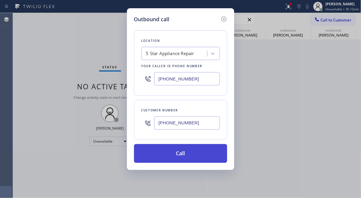
click at [198, 154] on button "Call" at bounding box center [180, 153] width 93 height 19
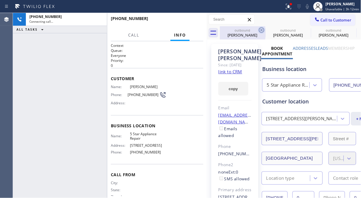
click at [259, 30] on icon at bounding box center [261, 29] width 5 height 5
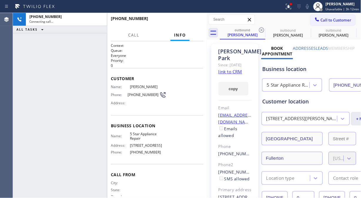
click at [259, 30] on icon at bounding box center [261, 29] width 5 height 5
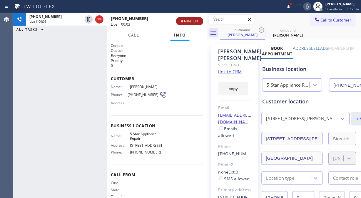
click at [194, 19] on button "HANG UP" at bounding box center [189, 21] width 27 height 8
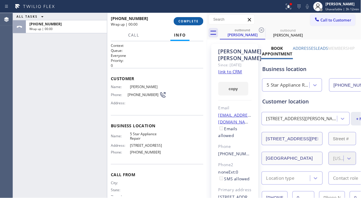
click at [194, 19] on button "COMPLETE" at bounding box center [189, 21] width 30 height 8
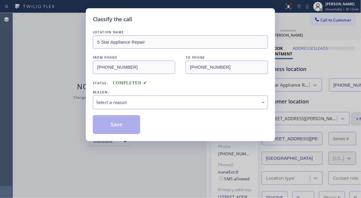
click at [162, 100] on div "Select a reason" at bounding box center [180, 102] width 169 height 7
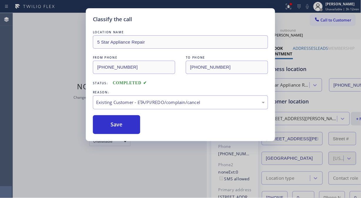
click at [111, 135] on div "Classify the call LOCATION NAME 5 Star Appliance Repair FROM PHONE [PHONE_NUMBE…" at bounding box center [181, 74] width 190 height 133
click at [133, 129] on button "Save" at bounding box center [116, 124] width 47 height 19
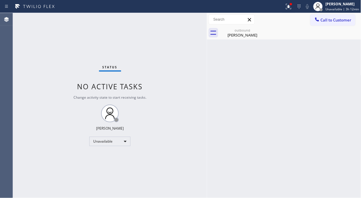
click at [325, 19] on span "Call to Customer" at bounding box center [336, 19] width 31 height 5
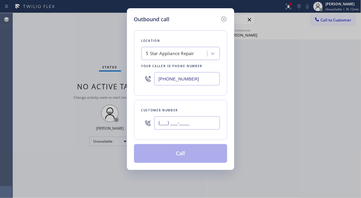
drag, startPoint x: 200, startPoint y: 126, endPoint x: 204, endPoint y: 120, distance: 6.5
click at [200, 126] on input "(___) ___-____" at bounding box center [188, 122] width 66 height 13
paste input "949) 554-7877"
type input "[PHONE_NUMBER]"
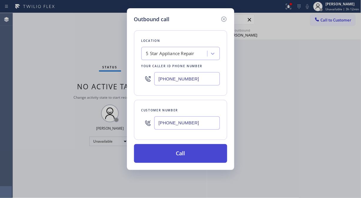
click at [201, 157] on button "Call" at bounding box center [180, 153] width 93 height 19
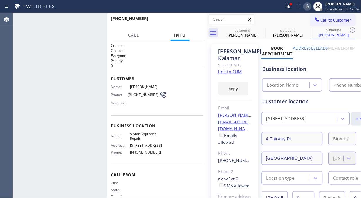
type input "[PHONE_NUMBER]"
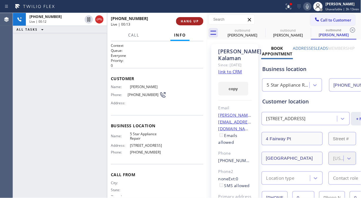
click at [192, 19] on span "HANG UP" at bounding box center [190, 21] width 18 height 4
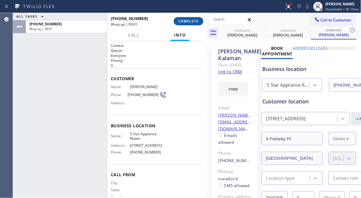
click at [192, 19] on span "COMPLETE" at bounding box center [189, 21] width 20 height 4
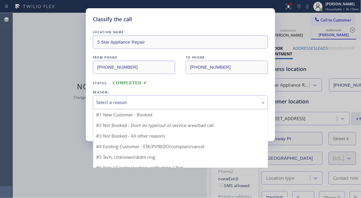
click at [180, 100] on div "Select a reason" at bounding box center [180, 102] width 169 height 7
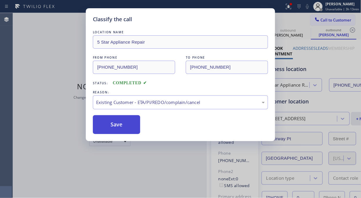
click at [123, 133] on button "Save" at bounding box center [116, 124] width 47 height 19
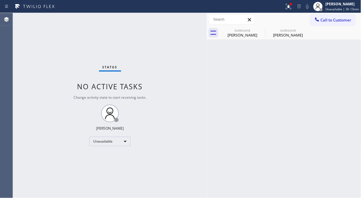
click at [323, 22] on span "Call to Customer" at bounding box center [336, 19] width 31 height 5
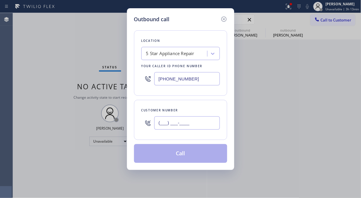
click at [168, 119] on input "(___) ___-____" at bounding box center [188, 122] width 66 height 13
paste input "714) 697-8400"
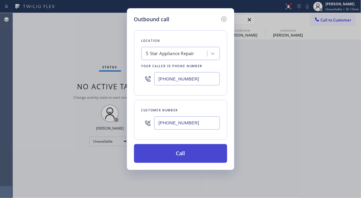
type input "[PHONE_NUMBER]"
click at [209, 151] on button "Call" at bounding box center [180, 153] width 93 height 19
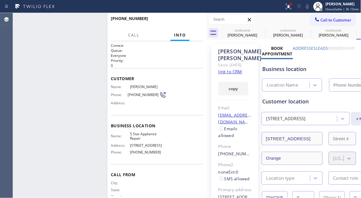
type input "[PHONE_NUMBER]"
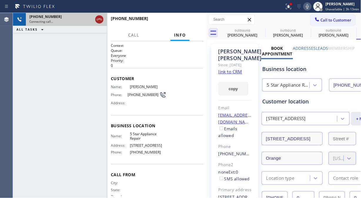
click at [98, 19] on icon at bounding box center [99, 19] width 7 height 7
click at [99, 19] on div "Connecting call…" at bounding box center [66, 21] width 74 height 4
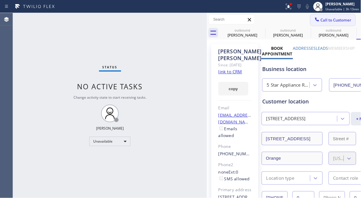
click at [328, 21] on span "Call to Customer" at bounding box center [336, 19] width 31 height 5
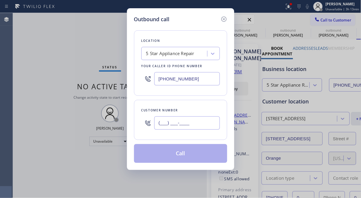
click at [186, 125] on input "(___) ___-____" at bounding box center [188, 122] width 66 height 13
paste input "818) 403-7611"
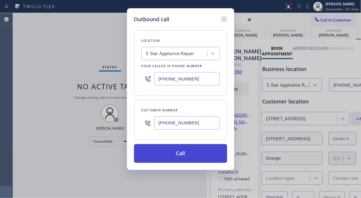
type input "[PHONE_NUMBER]"
click at [196, 159] on button "Call" at bounding box center [180, 153] width 93 height 19
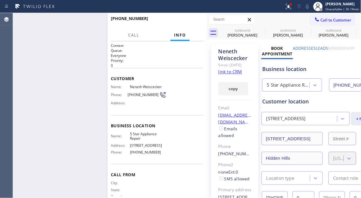
type input "[PHONE_NUMBER]"
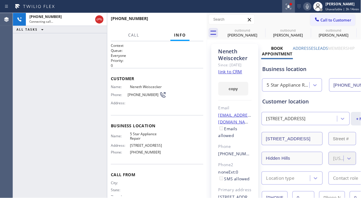
click at [288, 6] on icon at bounding box center [288, 6] width 7 height 7
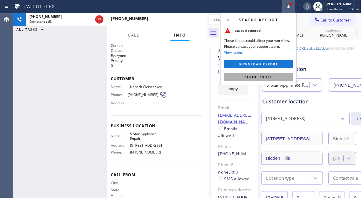
click at [263, 77] on span "Clear issues" at bounding box center [259, 77] width 28 height 4
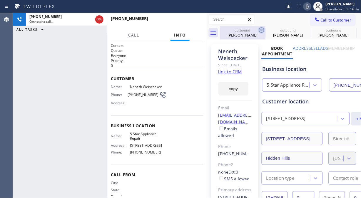
click at [259, 29] on icon at bounding box center [261, 29] width 7 height 7
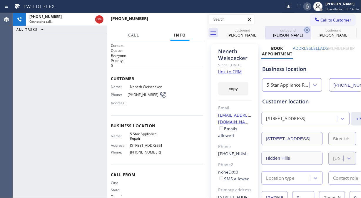
click at [305, 29] on icon at bounding box center [307, 29] width 5 height 5
click at [0, 0] on icon at bounding box center [0, 0] width 0 height 0
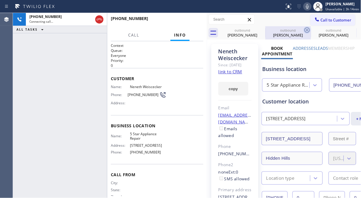
click at [260, 29] on div "outbound [PERSON_NAME] outbound [PERSON_NAME] outbound [PERSON_NAME] outbound […" at bounding box center [291, 32] width 142 height 13
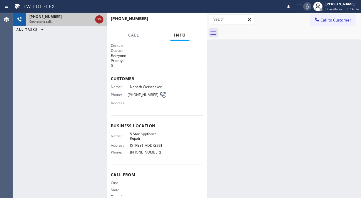
click at [98, 18] on icon at bounding box center [99, 19] width 7 height 7
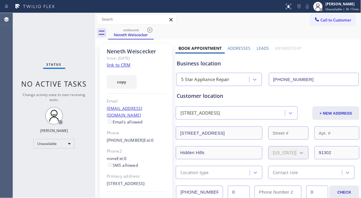
type input "[PHONE_NUMBER]"
click at [92, 39] on div "Status No active tasks Change activity state to start receiving tasks. [PERSON_…" at bounding box center [54, 105] width 82 height 185
click at [93, 45] on div "Status No active tasks Change activity state to start receiving tasks. [PERSON_…" at bounding box center [54, 105] width 82 height 185
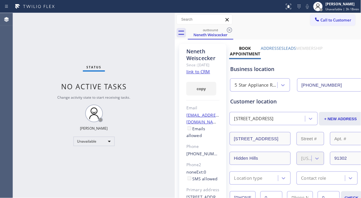
drag, startPoint x: 95, startPoint y: 47, endPoint x: 175, endPoint y: 57, distance: 80.4
click at [175, 57] on div at bounding box center [175, 105] width 0 height 185
click at [230, 29] on icon at bounding box center [229, 29] width 7 height 7
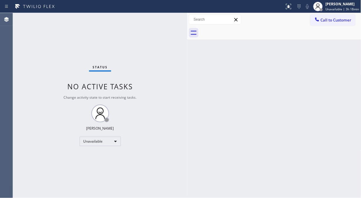
drag, startPoint x: 176, startPoint y: 36, endPoint x: 190, endPoint y: 41, distance: 15.4
click at [187, 40] on div at bounding box center [187, 105] width 0 height 185
click at [21, 66] on div "Status No active tasks Change activity state to start receiving tasks. [PERSON_…" at bounding box center [101, 105] width 176 height 185
drag, startPoint x: 351, startPoint y: 2, endPoint x: 349, endPoint y: 4, distance: 3.1
click at [351, 3] on div "[PERSON_NAME]" at bounding box center [343, 3] width 34 height 5
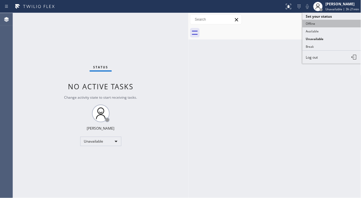
click at [305, 27] on button "Offline" at bounding box center [332, 24] width 59 height 8
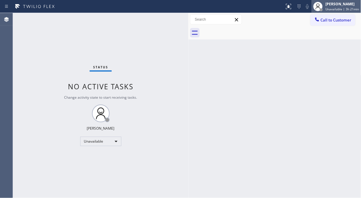
click at [341, 4] on div "[PERSON_NAME]" at bounding box center [343, 3] width 34 height 5
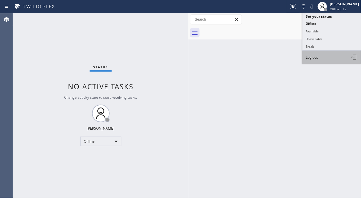
click at [320, 57] on button "Log out" at bounding box center [332, 57] width 59 height 13
